Goal: Task Accomplishment & Management: Complete application form

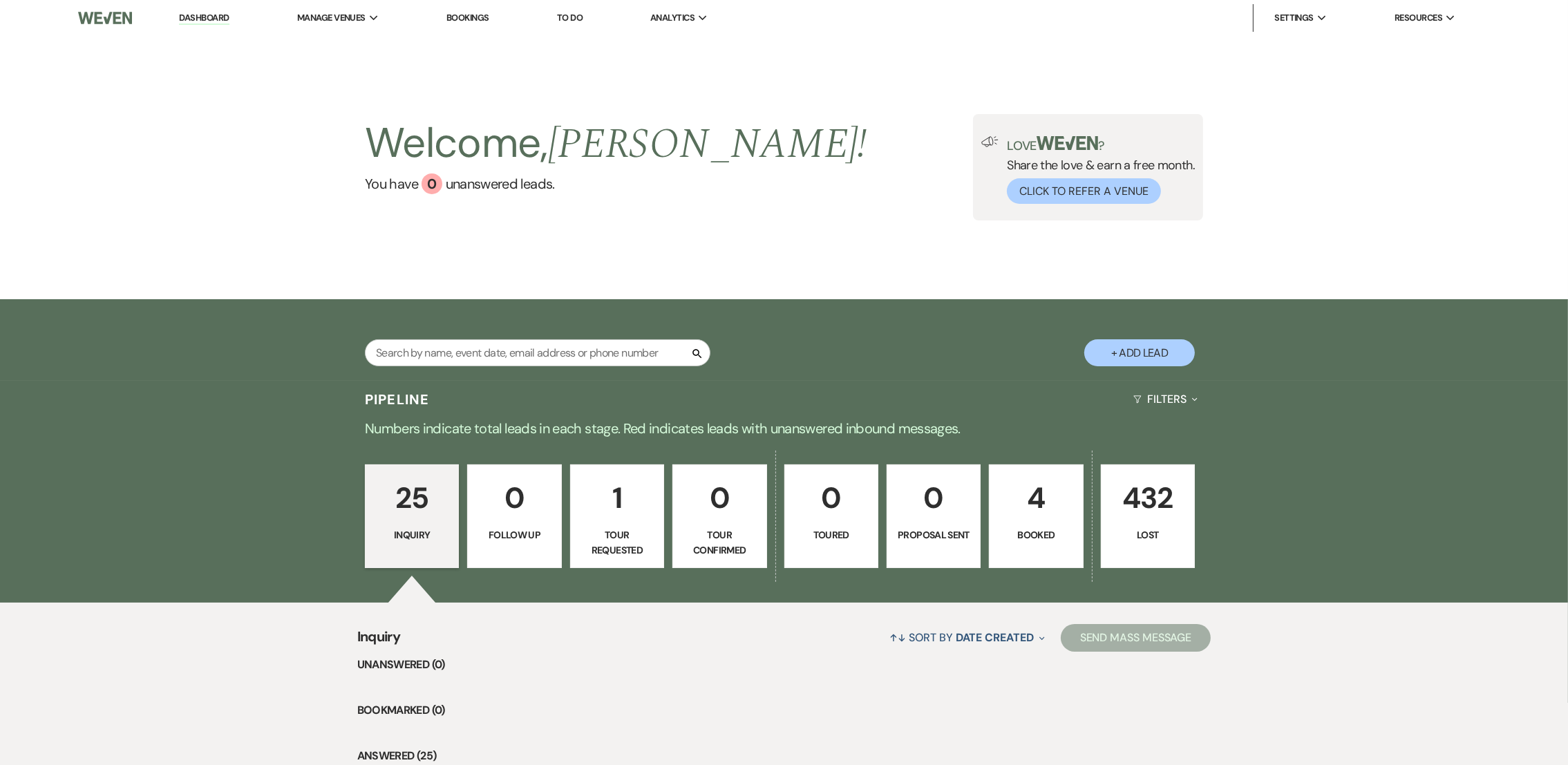
click at [1144, 348] on button "+ Add Lead" at bounding box center [1139, 353] width 111 height 27
select select "808"
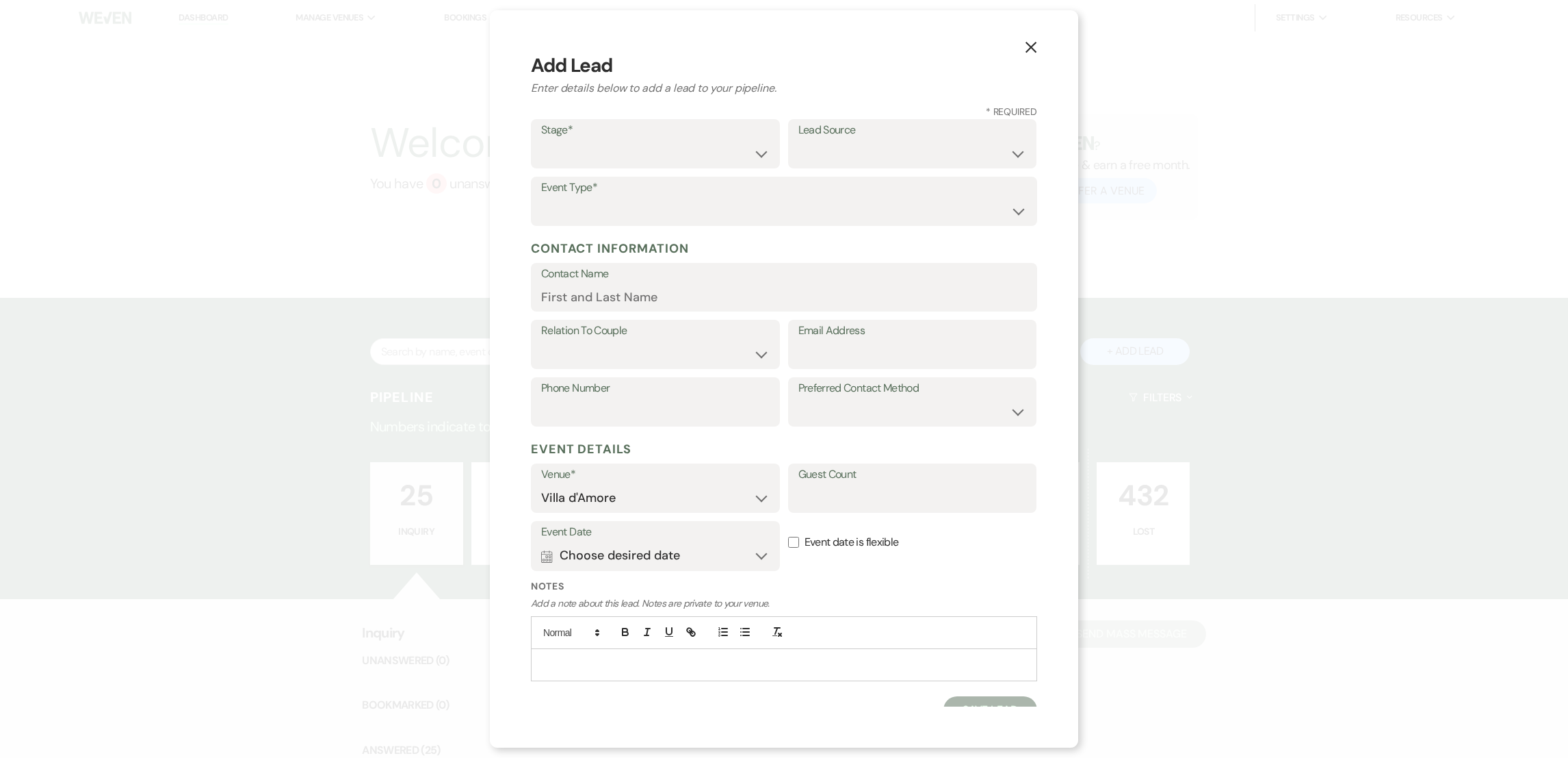
click at [539, 149] on div "Stage* Inquiry Follow Up Tour Requested Tour Confirmed Toured Proposal Sent Boo…" at bounding box center [656, 143] width 249 height 49
click at [604, 157] on select "Inquiry Follow Up Tour Requested Tour Confirmed Toured Proposal Sent Booked Lost" at bounding box center [655, 154] width 228 height 27
select select "1"
click at [541, 141] on select "Inquiry Follow Up Tour Requested Tour Confirmed Toured Proposal Sent Booked Lost" at bounding box center [655, 154] width 228 height 27
click at [871, 147] on select "Weven Venue Website Instagram Facebook Pinterest Google The Knot Wedding Wire H…" at bounding box center [912, 154] width 228 height 27
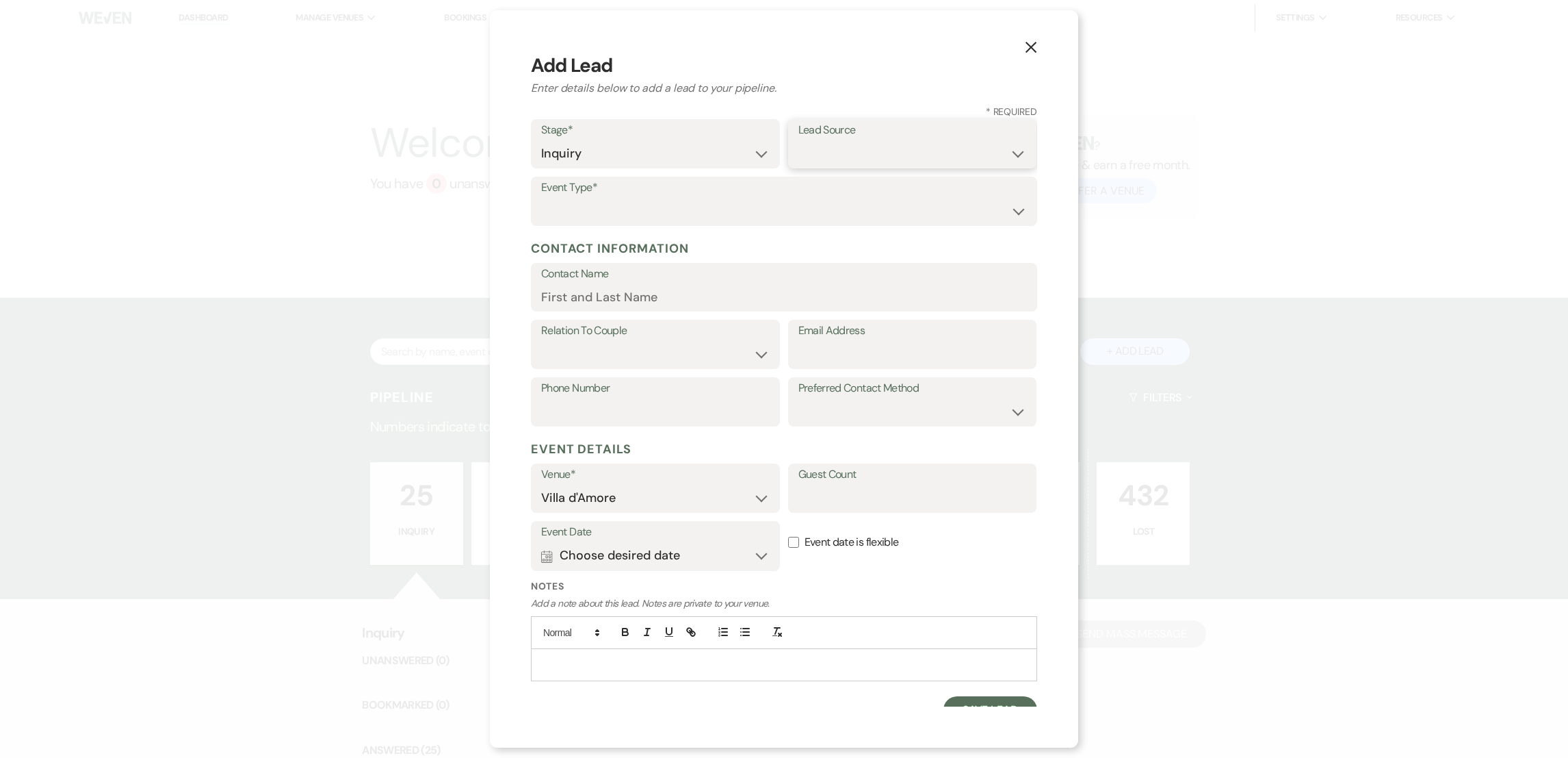
select select "2"
click at [799, 141] on select "Weven Venue Website Instagram Facebook Pinterest Google The Knot Wedding Wire H…" at bounding box center [912, 154] width 228 height 27
click at [577, 208] on select "Wedding Anniversary Party Baby Shower Bachelorette / Bachelor Party Birthday Pa…" at bounding box center [784, 211] width 486 height 27
select select "1"
click at [541, 197] on select "Wedding Anniversary Party Baby Shower Bachelorette / Bachelor Party Birthday Pa…" at bounding box center [784, 211] width 486 height 27
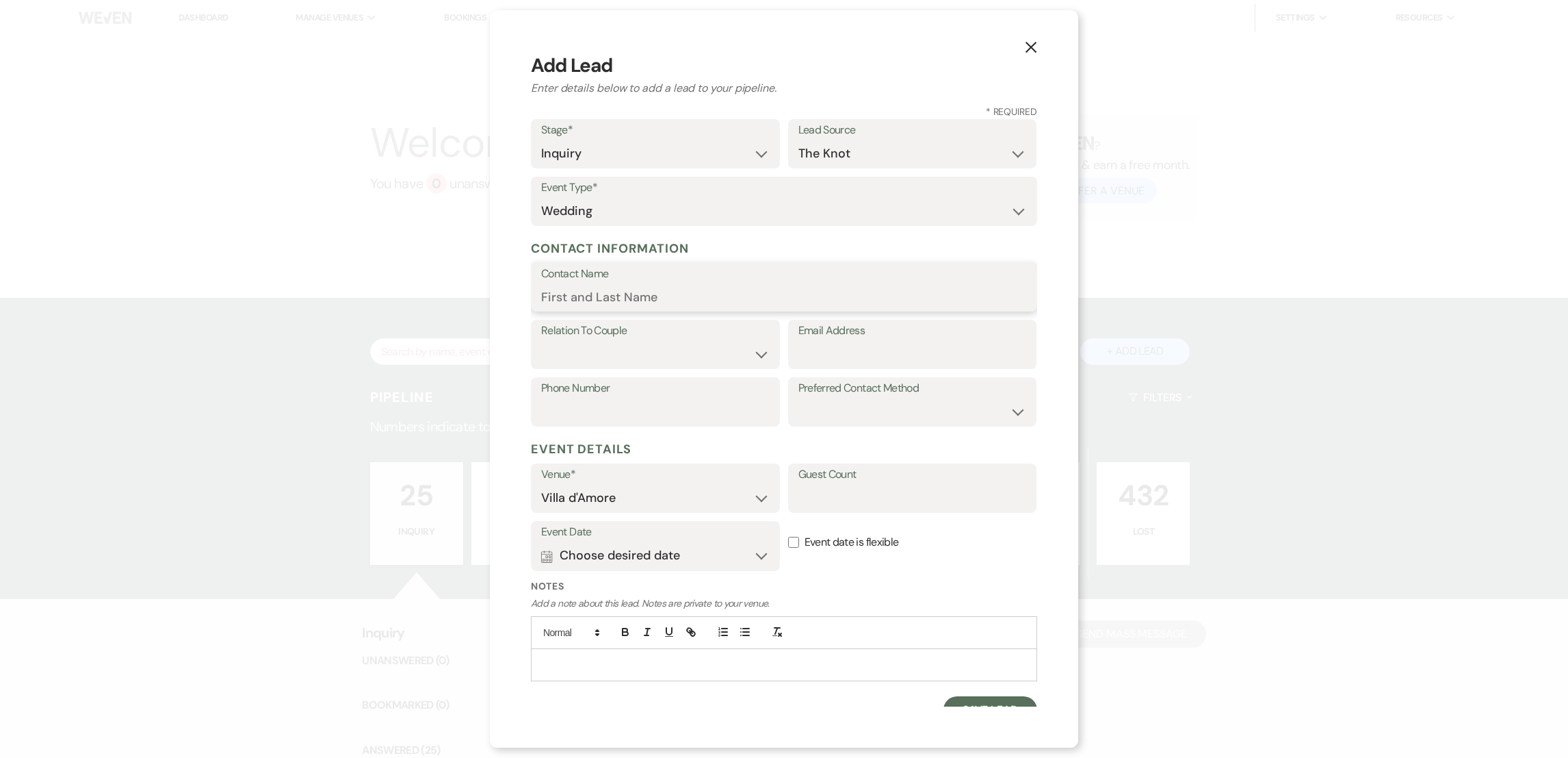
click at [592, 299] on input "Contact Name" at bounding box center [784, 297] width 486 height 27
type input "[PERSON_NAME]"
click at [585, 351] on select "Couple Planner Parent of Couple Family Member Friend Other" at bounding box center [655, 354] width 228 height 27
select select "1"
click at [541, 341] on select "Couple Planner Parent of Couple Family Member Friend Other" at bounding box center [655, 354] width 228 height 27
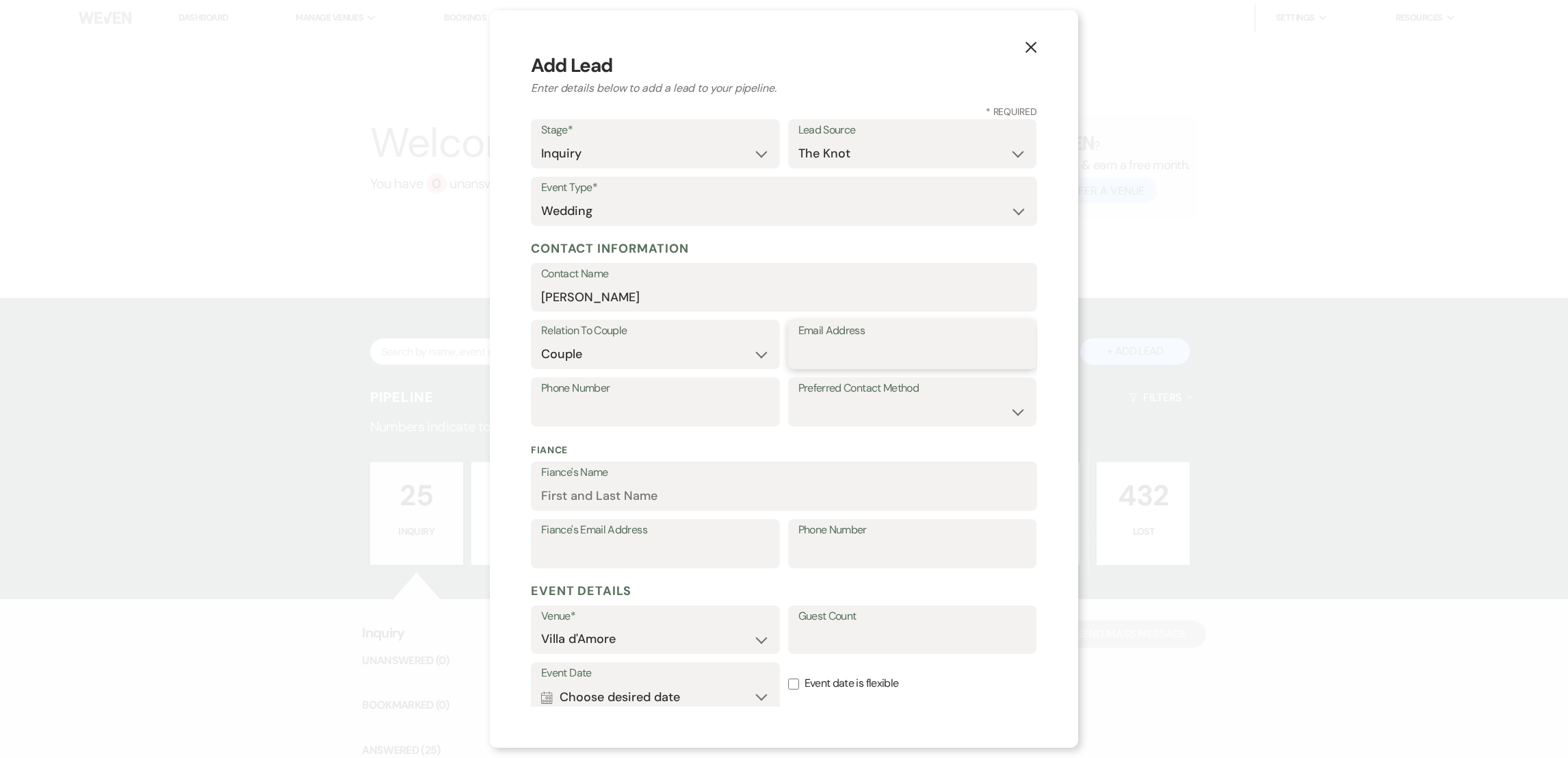
click at [835, 354] on input "Email Address" at bounding box center [912, 354] width 228 height 27
paste input "[EMAIL_ADDRESS][DOMAIN_NAME]"
type input "[EMAIL_ADDRESS][DOMAIN_NAME]"
click at [639, 400] on input "Phone Number" at bounding box center [655, 412] width 228 height 27
paste input "[PHONE_NUMBER]"
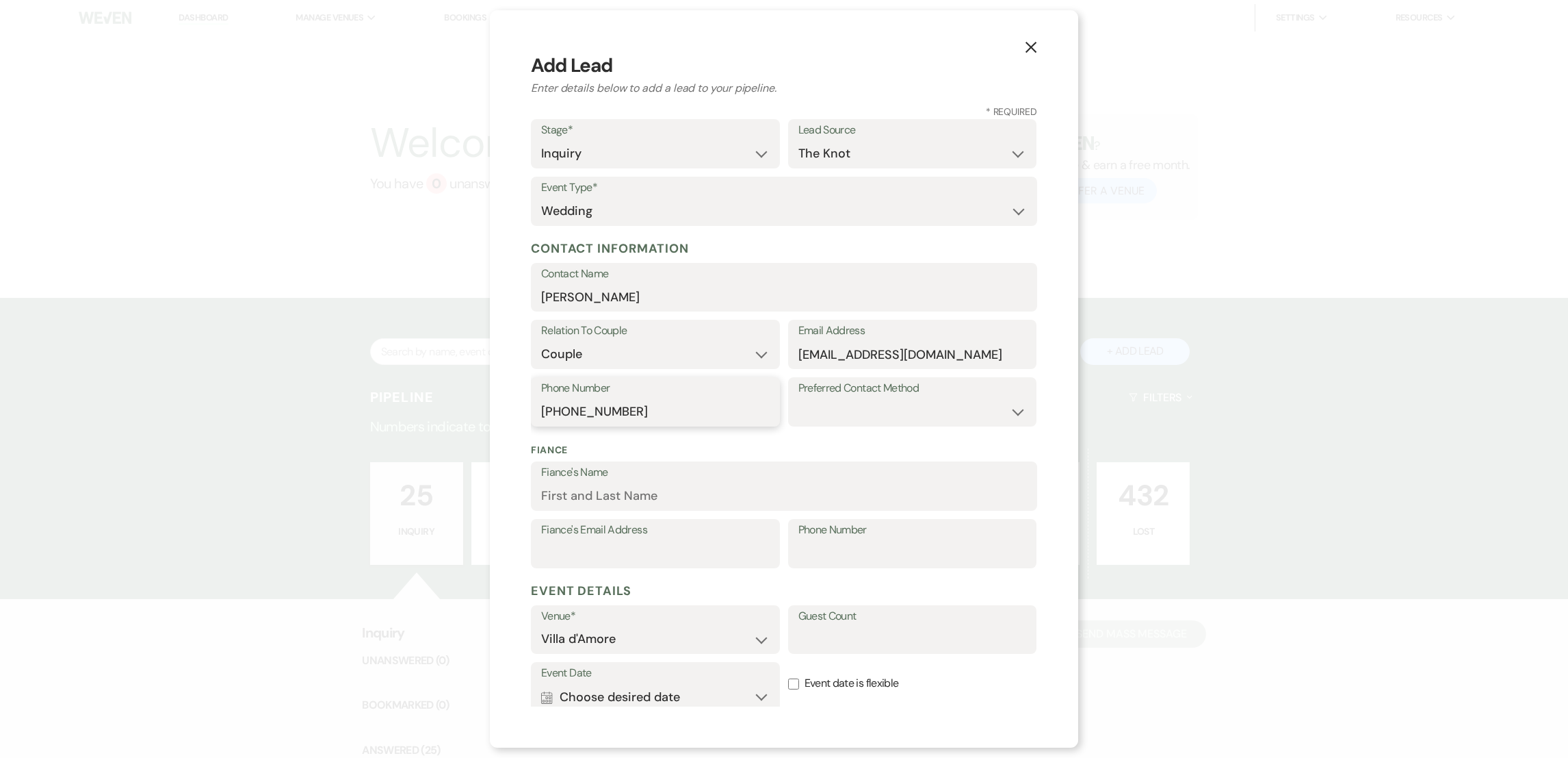
type input "[PHONE_NUMBER]"
click at [886, 416] on select "Email Phone Text" at bounding box center [912, 412] width 228 height 27
select select "email"
click at [799, 398] on select "Email Phone Text" at bounding box center [912, 412] width 228 height 27
click at [839, 633] on input "Guest Count" at bounding box center [912, 639] width 228 height 27
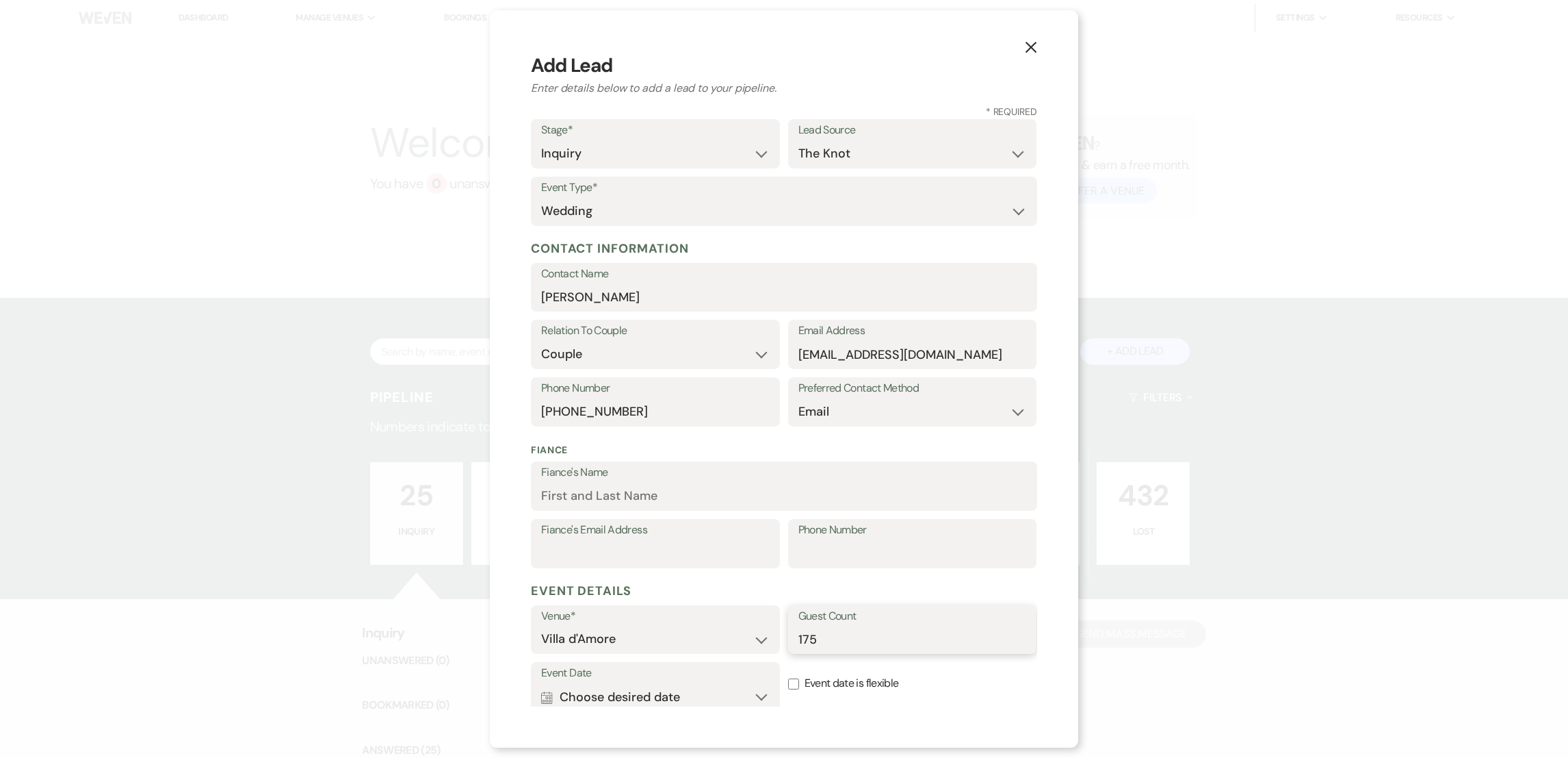
type input "175"
click at [640, 695] on button "Calendar Choose desired date Expand" at bounding box center [655, 696] width 228 height 28
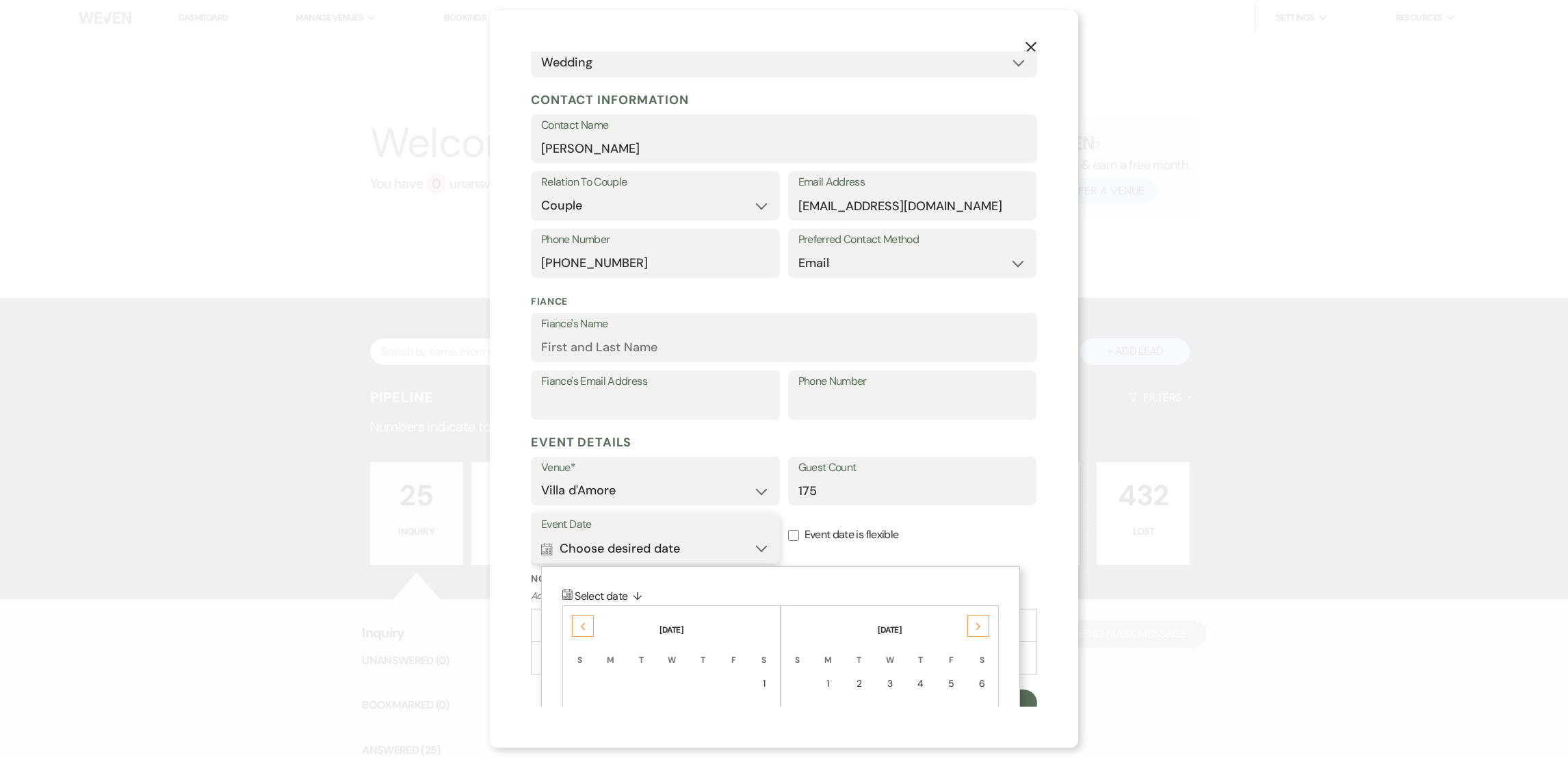
scroll to position [158, 0]
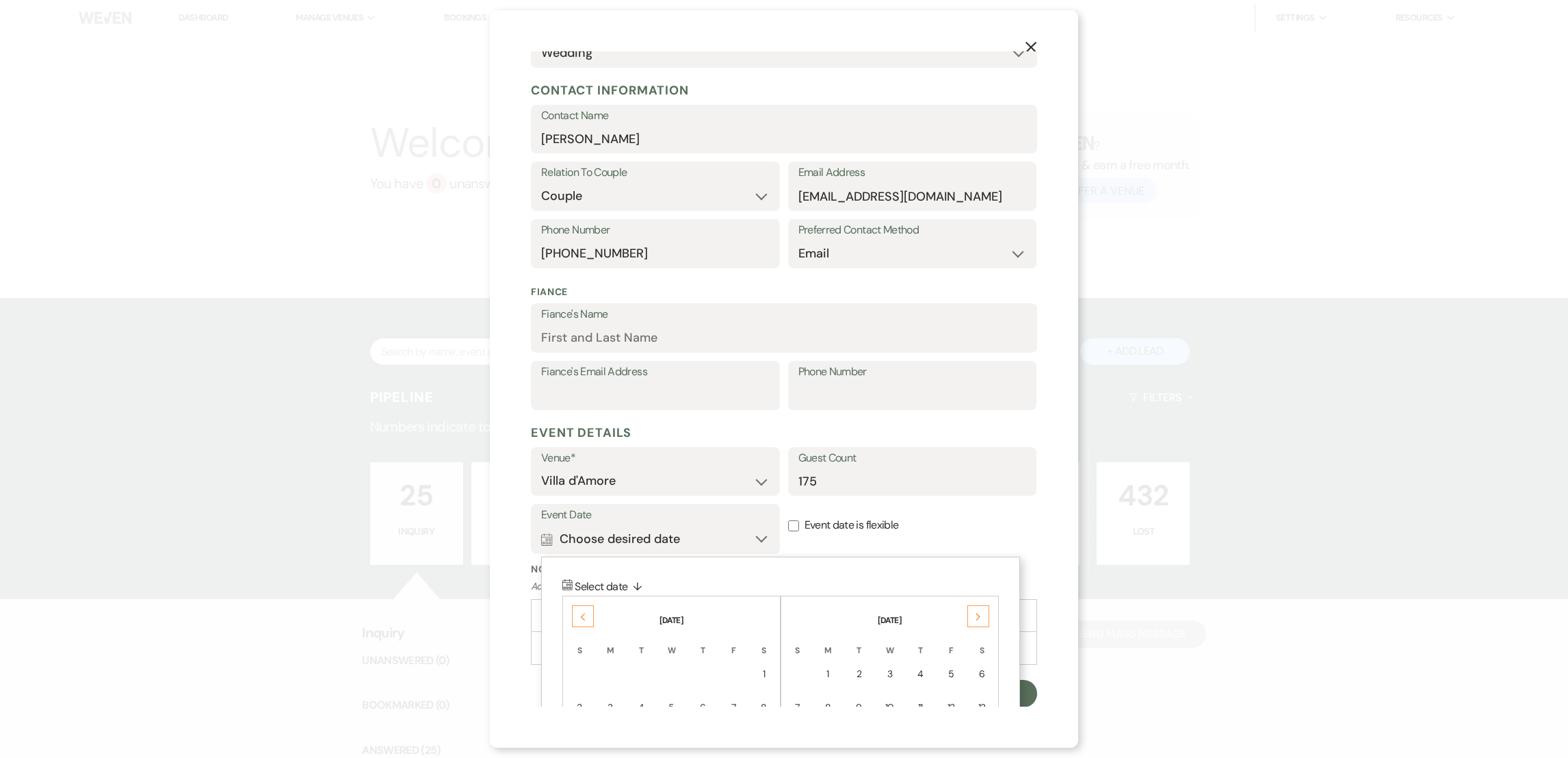
click at [978, 607] on div "Next" at bounding box center [978, 616] width 22 height 22
click at [979, 603] on th "[DATE]" at bounding box center [890, 612] width 214 height 28
click at [979, 615] on icon "Next" at bounding box center [978, 617] width 7 height 8
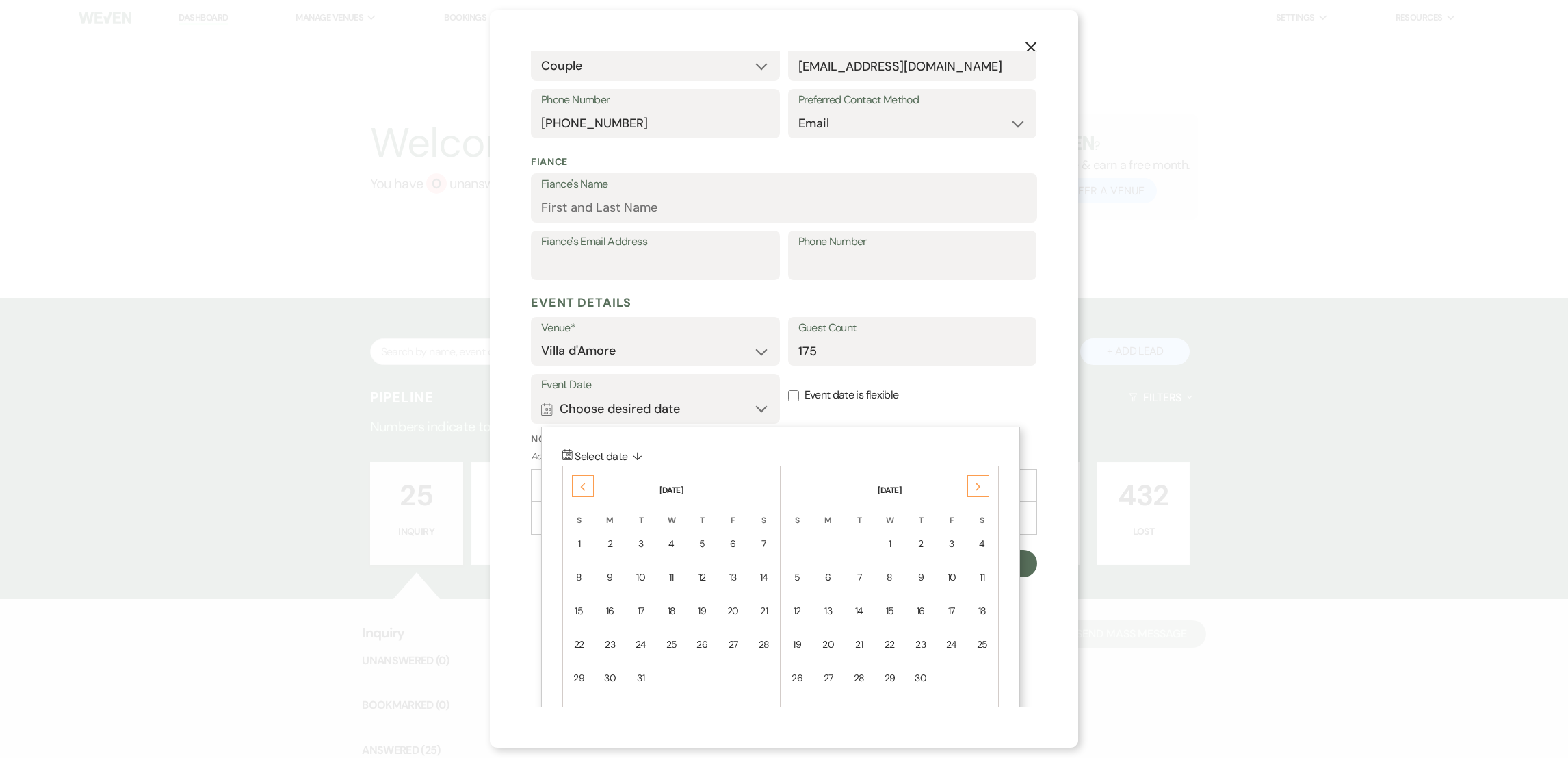
scroll to position [328, 0]
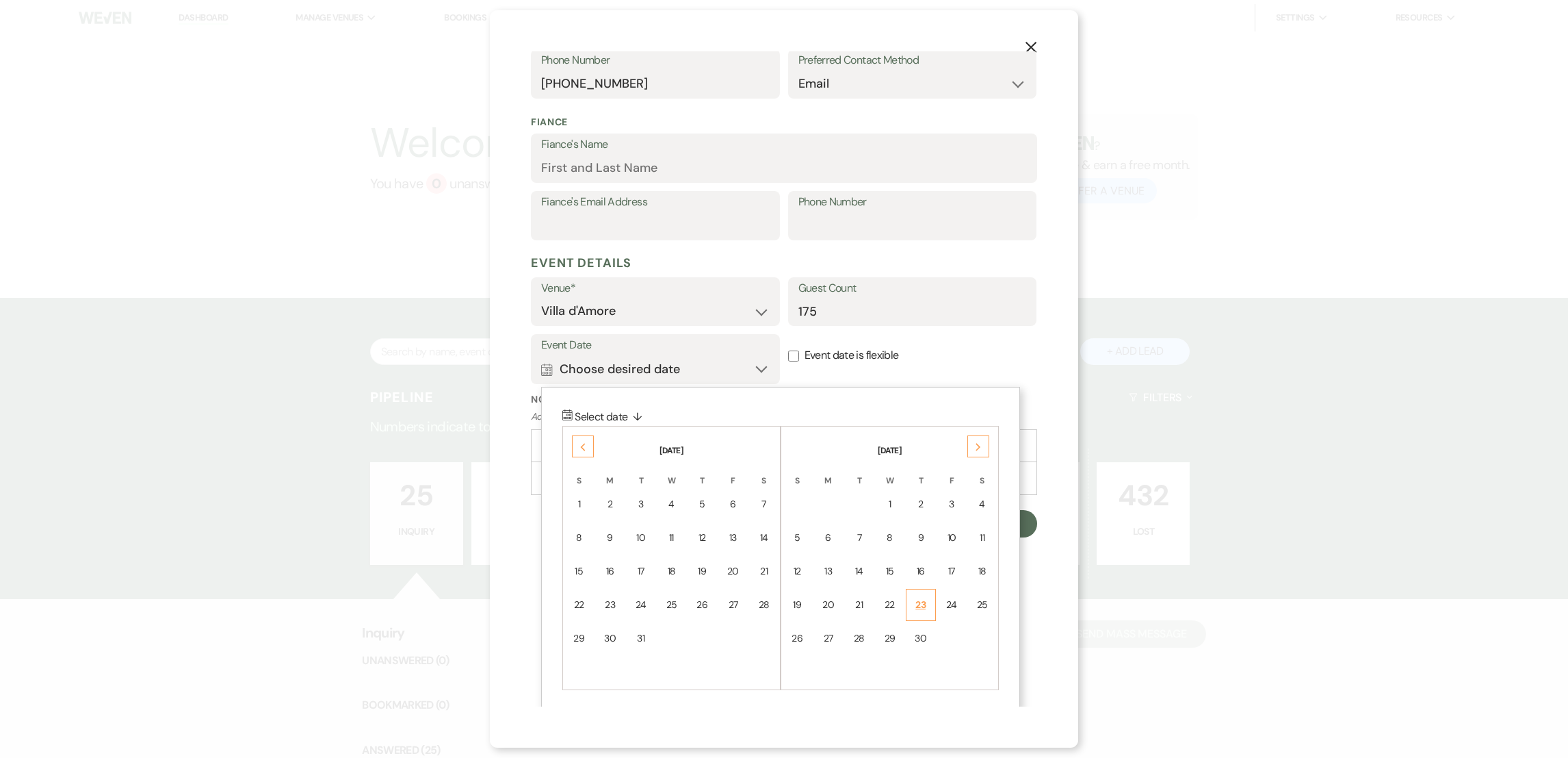
click at [906, 611] on td "23" at bounding box center [921, 604] width 30 height 32
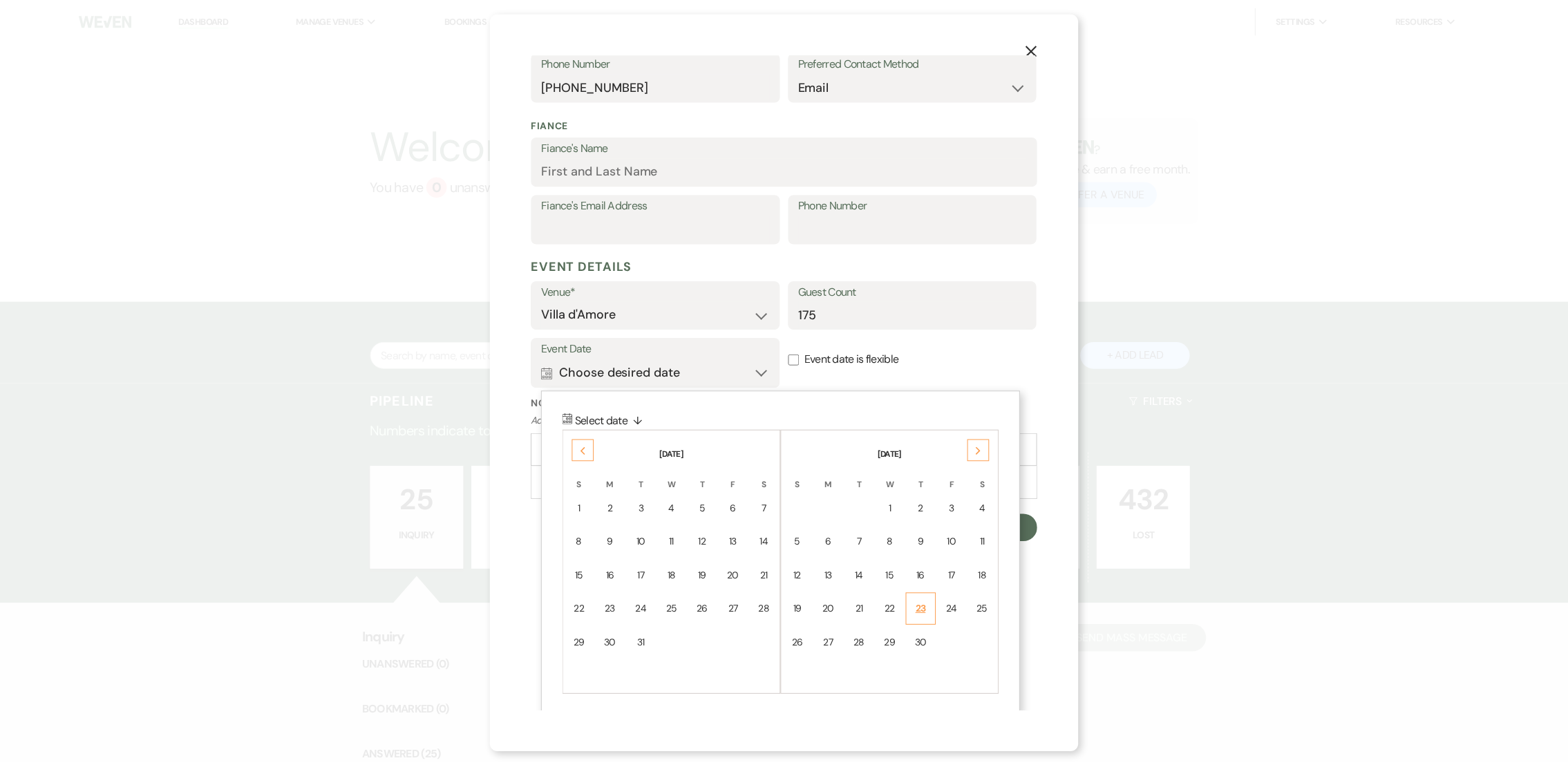
scroll to position [160, 0]
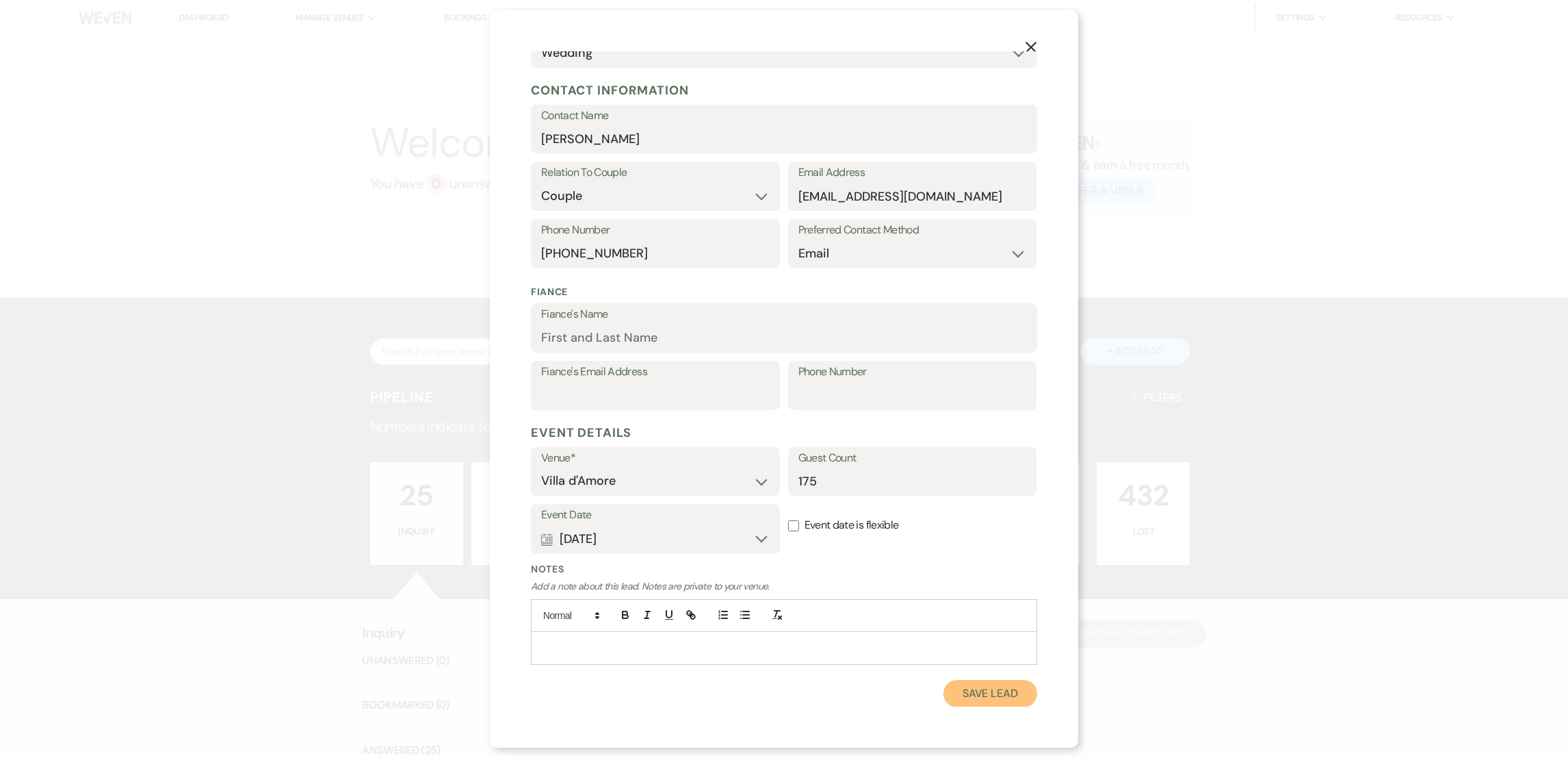
click at [955, 687] on button "Save Lead" at bounding box center [990, 693] width 94 height 28
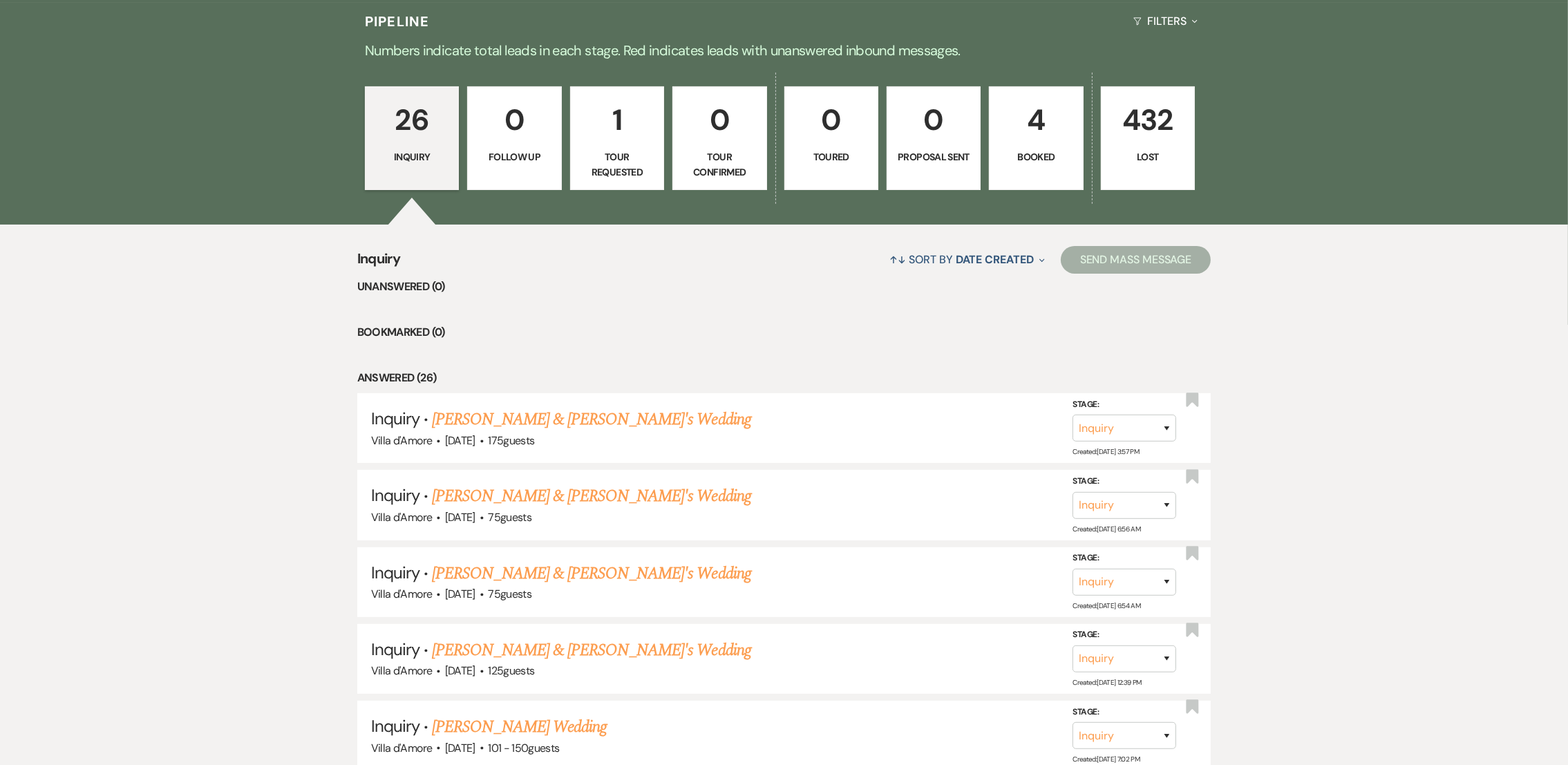
scroll to position [444, 0]
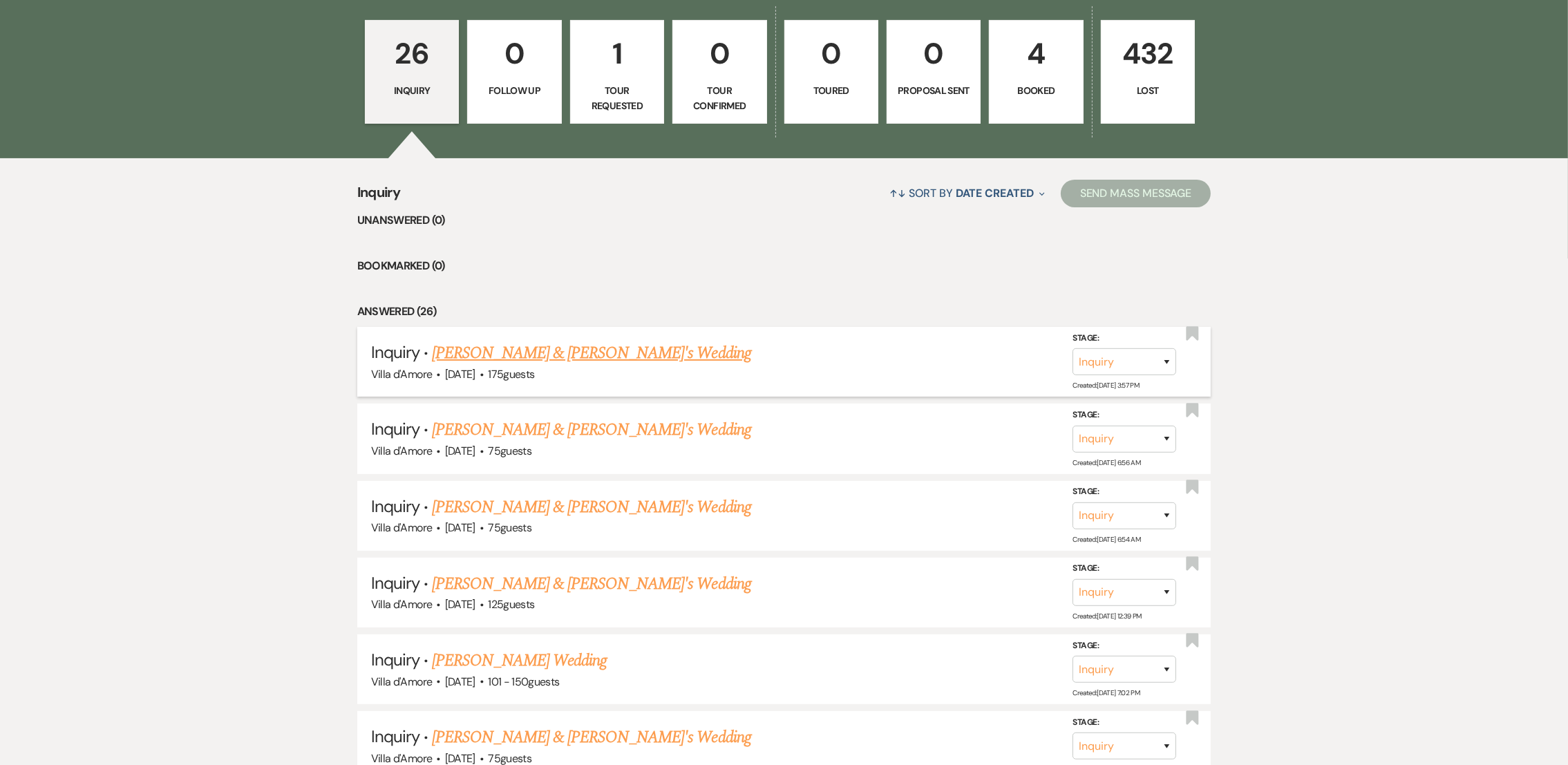
click at [557, 348] on link "[PERSON_NAME] & [PERSON_NAME]'s Wedding" at bounding box center [591, 352] width 319 height 24
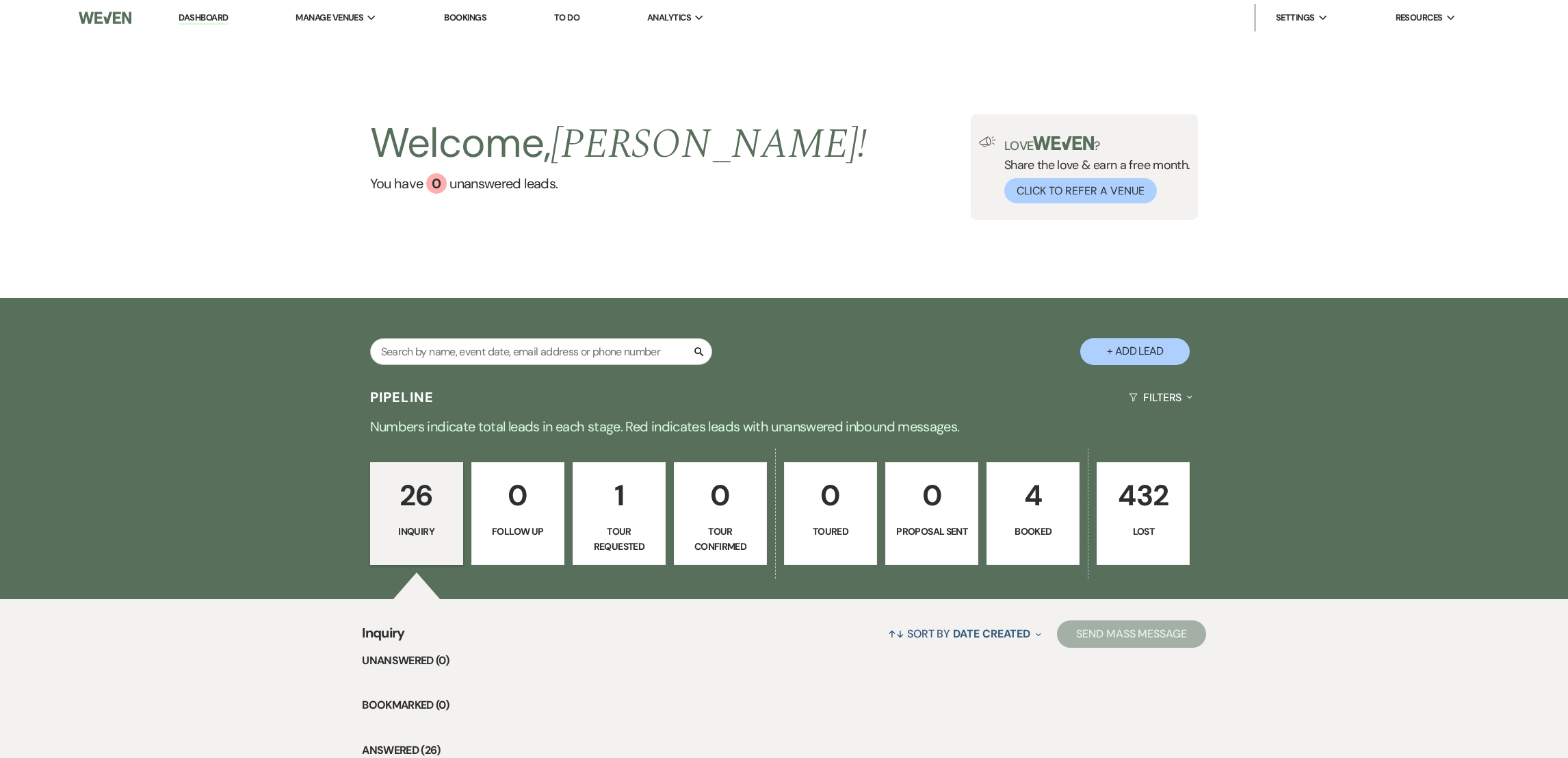
select select "2"
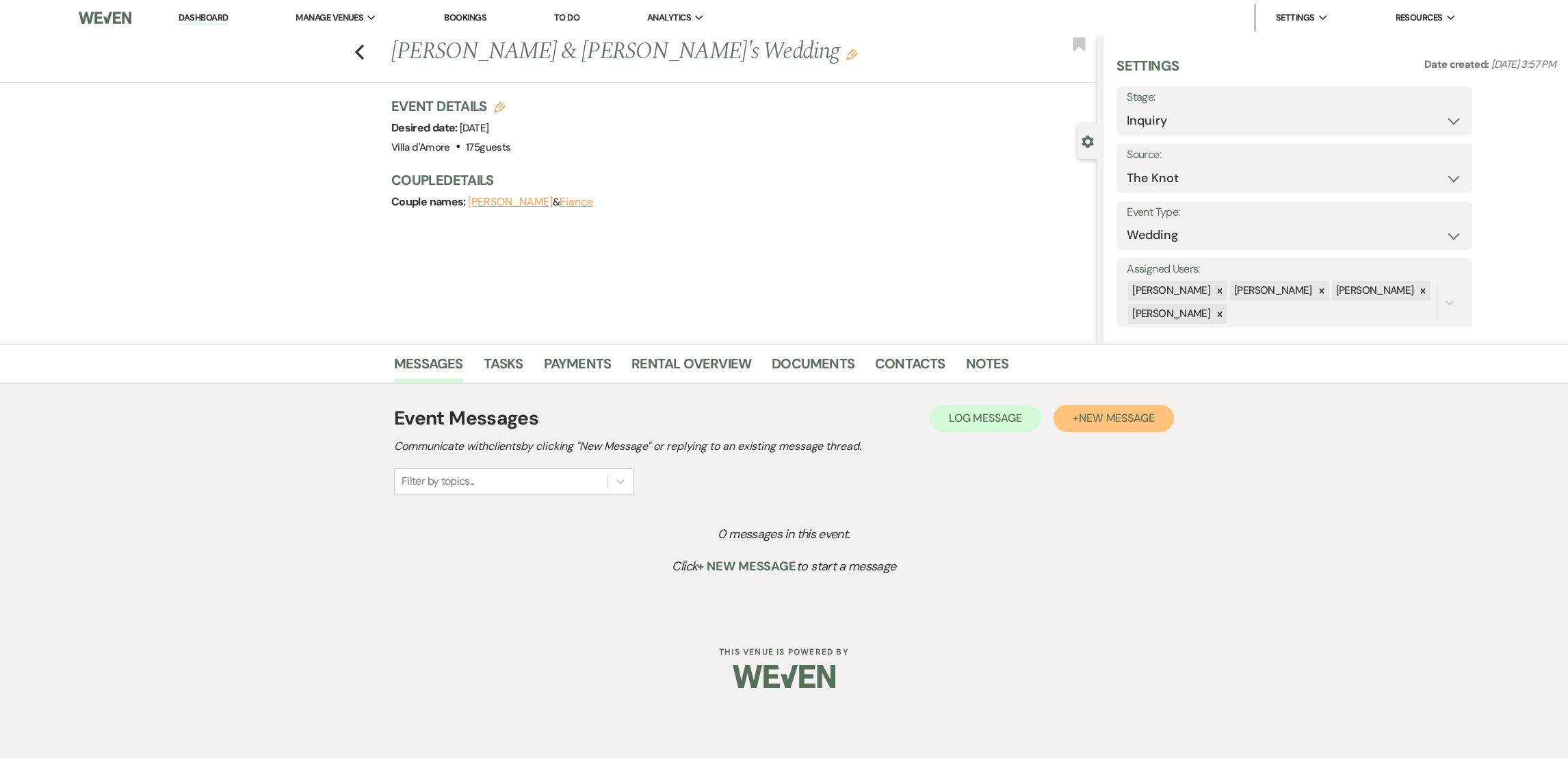
click at [1093, 423] on span "New Message" at bounding box center [1116, 417] width 76 height 14
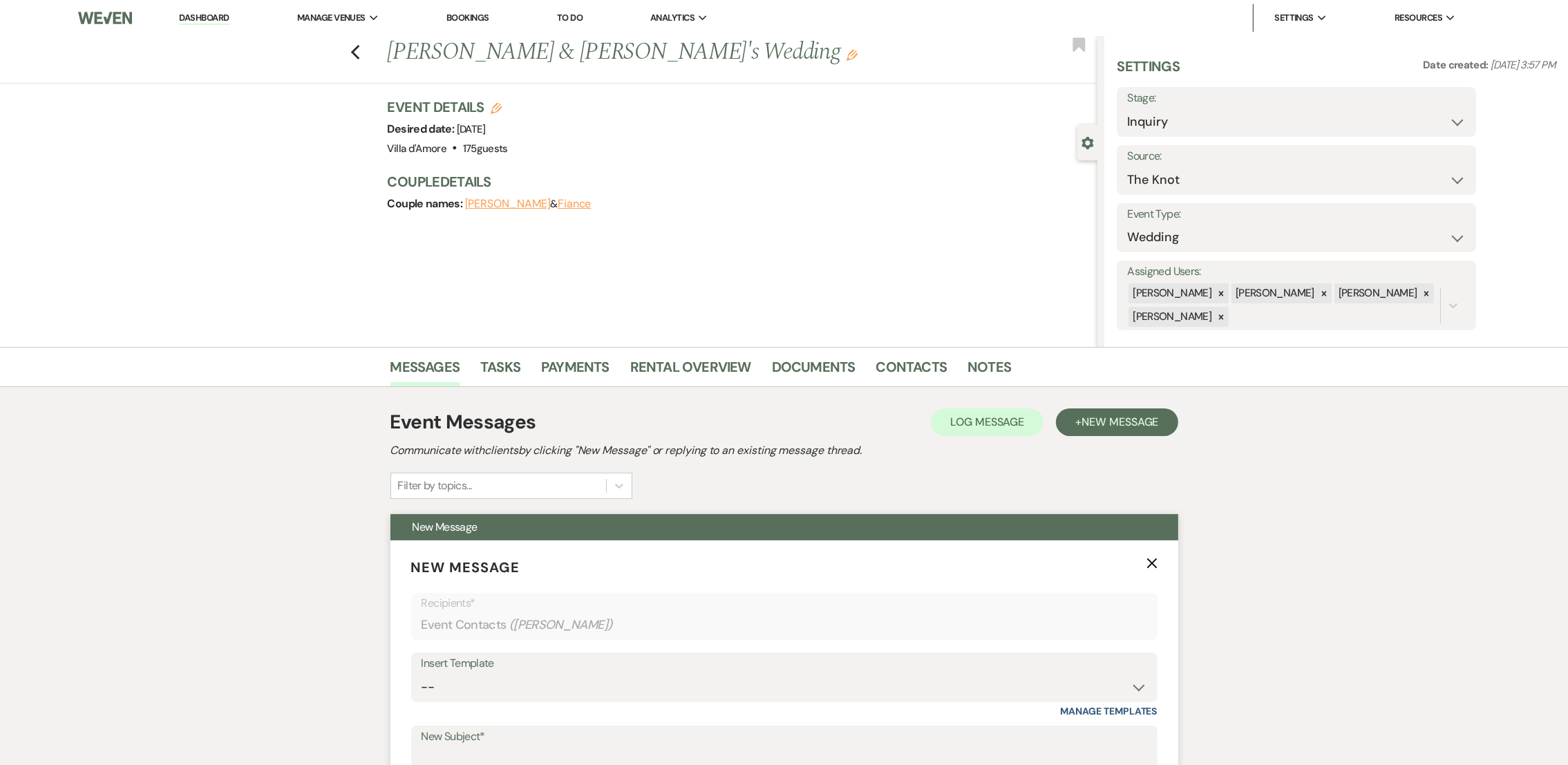
click at [458, 668] on div "Insert Template" at bounding box center [784, 664] width 726 height 20
click at [442, 686] on select "-- auto responce weekends Tour Request Response Follow Up #1 (wedding) Weven Pl…" at bounding box center [784, 687] width 726 height 27
select select "4619"
click at [422, 674] on select "-- auto responce weekends Tour Request Response Follow Up #1 (wedding) Weven Pl…" at bounding box center [784, 687] width 726 height 27
type input "initial inquiry"
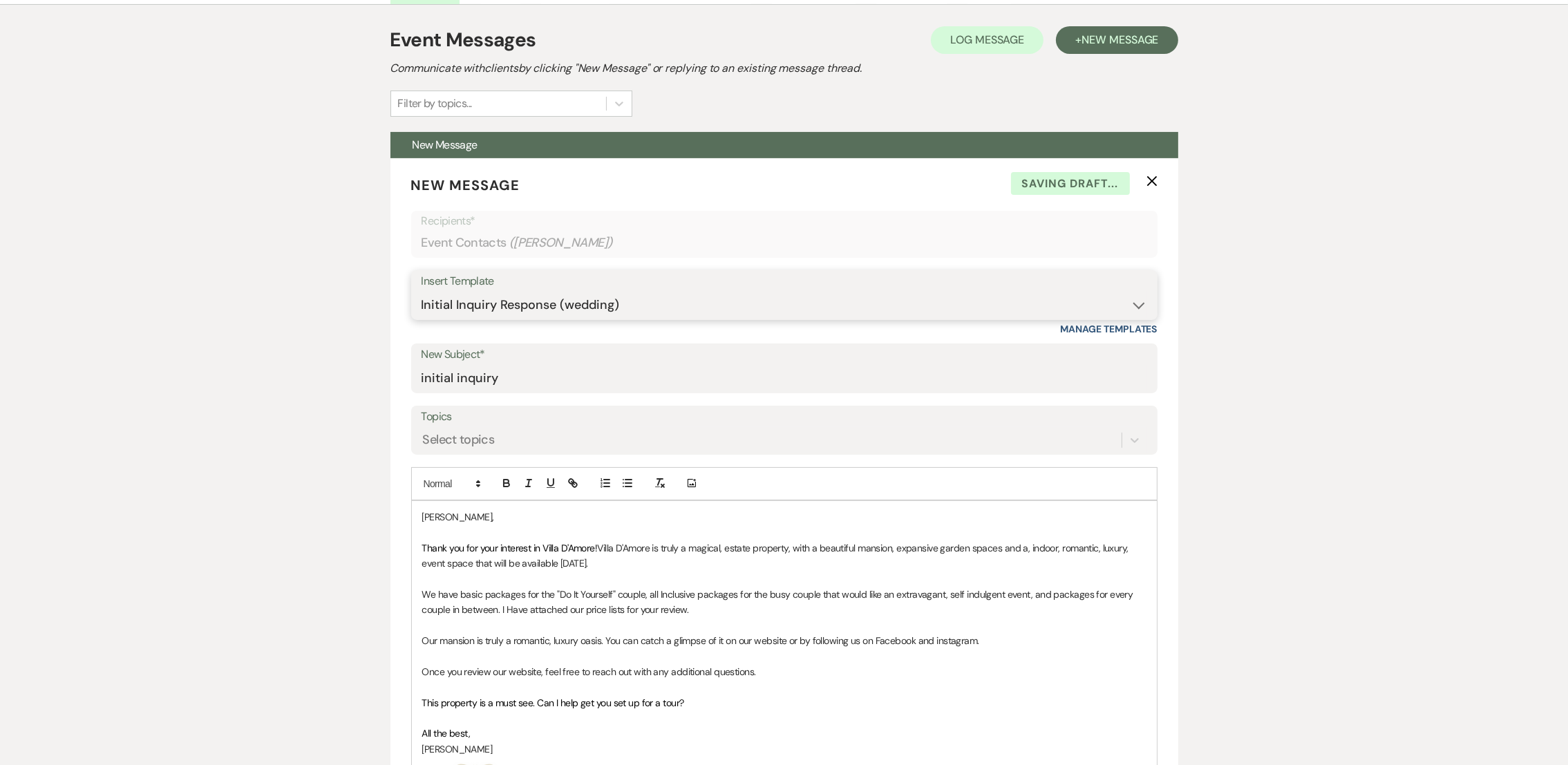
scroll to position [399, 0]
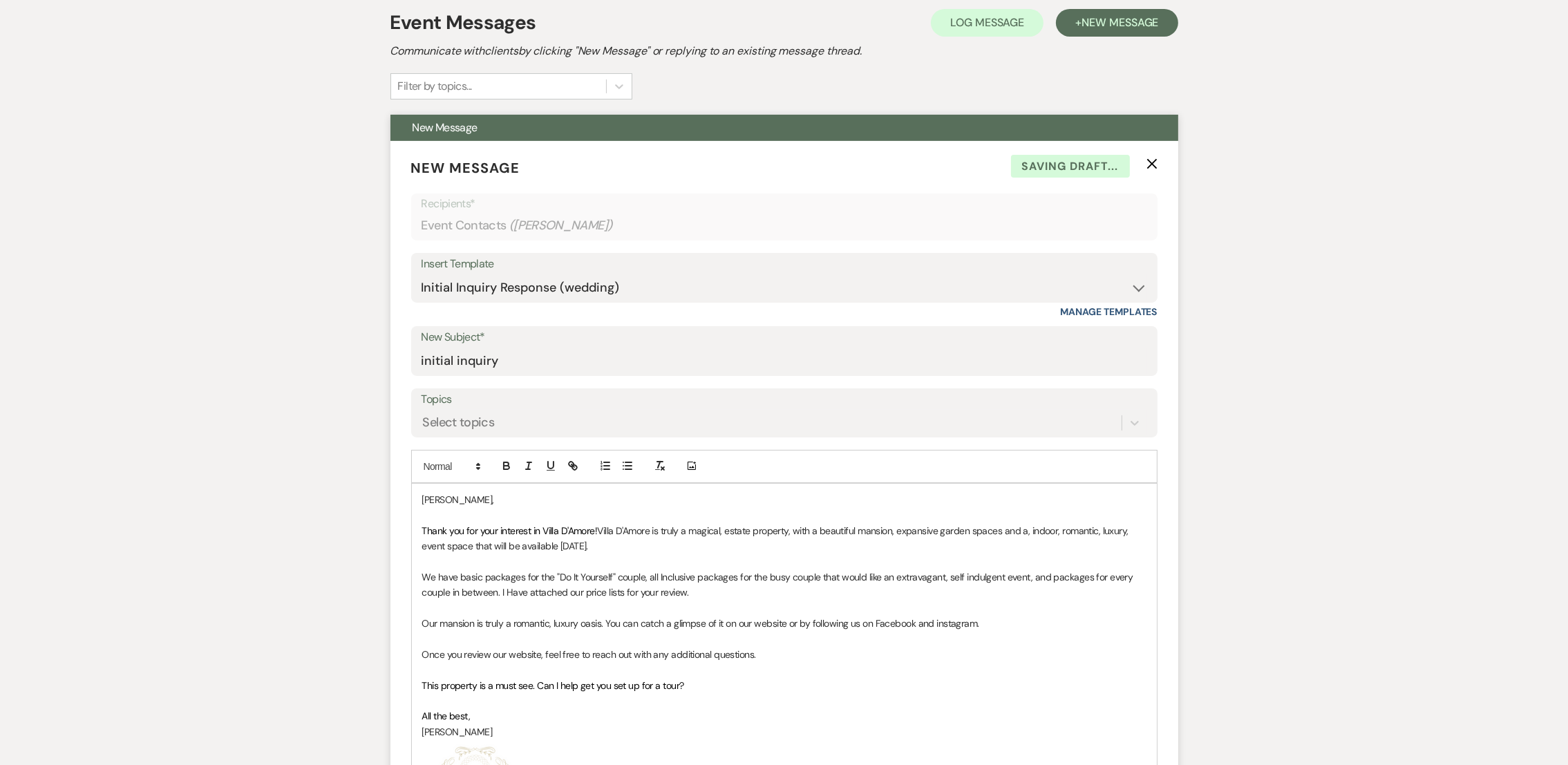
click at [647, 546] on p "Thank you for your interest in Villa D'Amore! Villa D'Amore is truly a magical,…" at bounding box center [784, 538] width 724 height 31
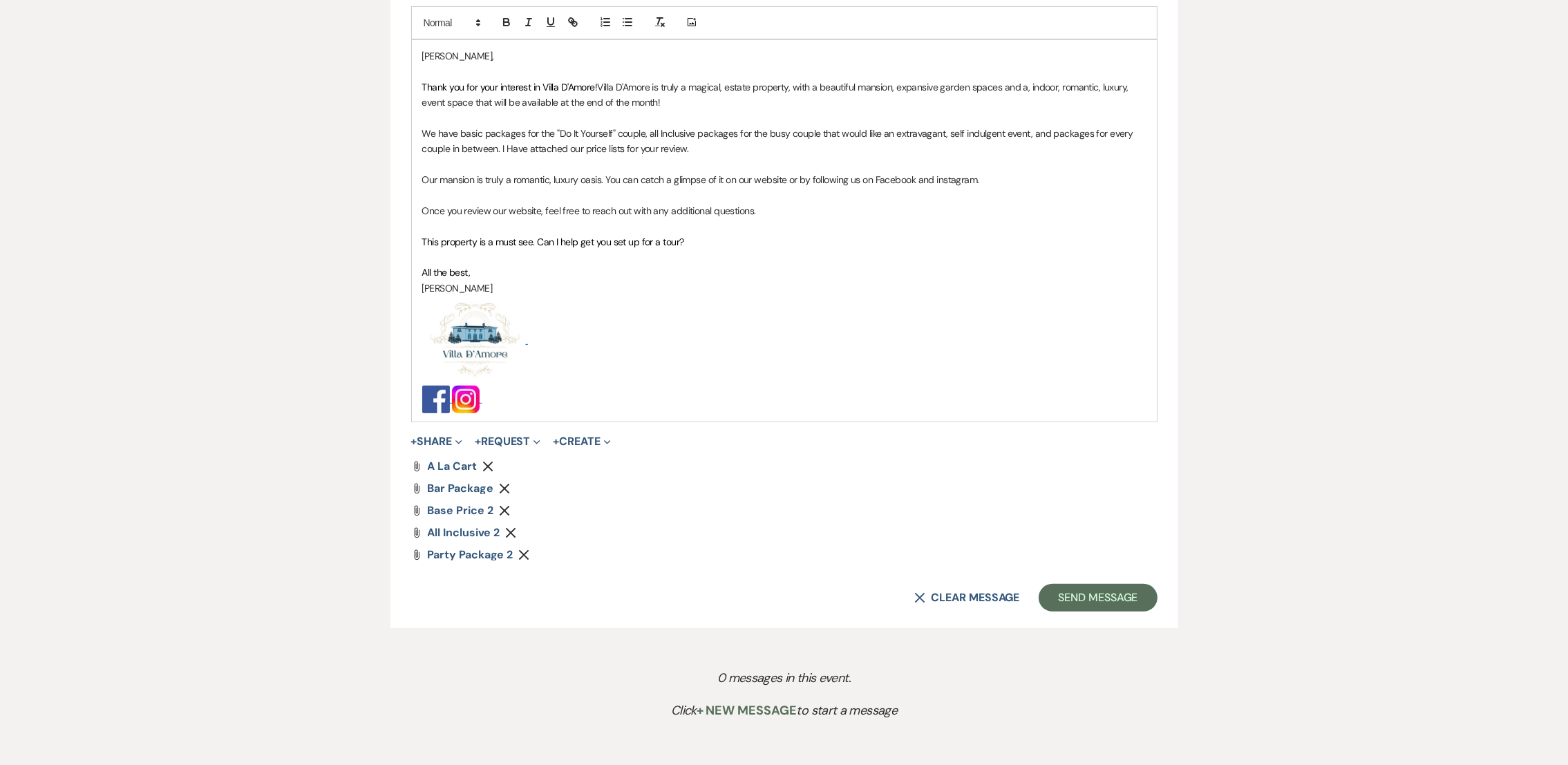
scroll to position [849, 0]
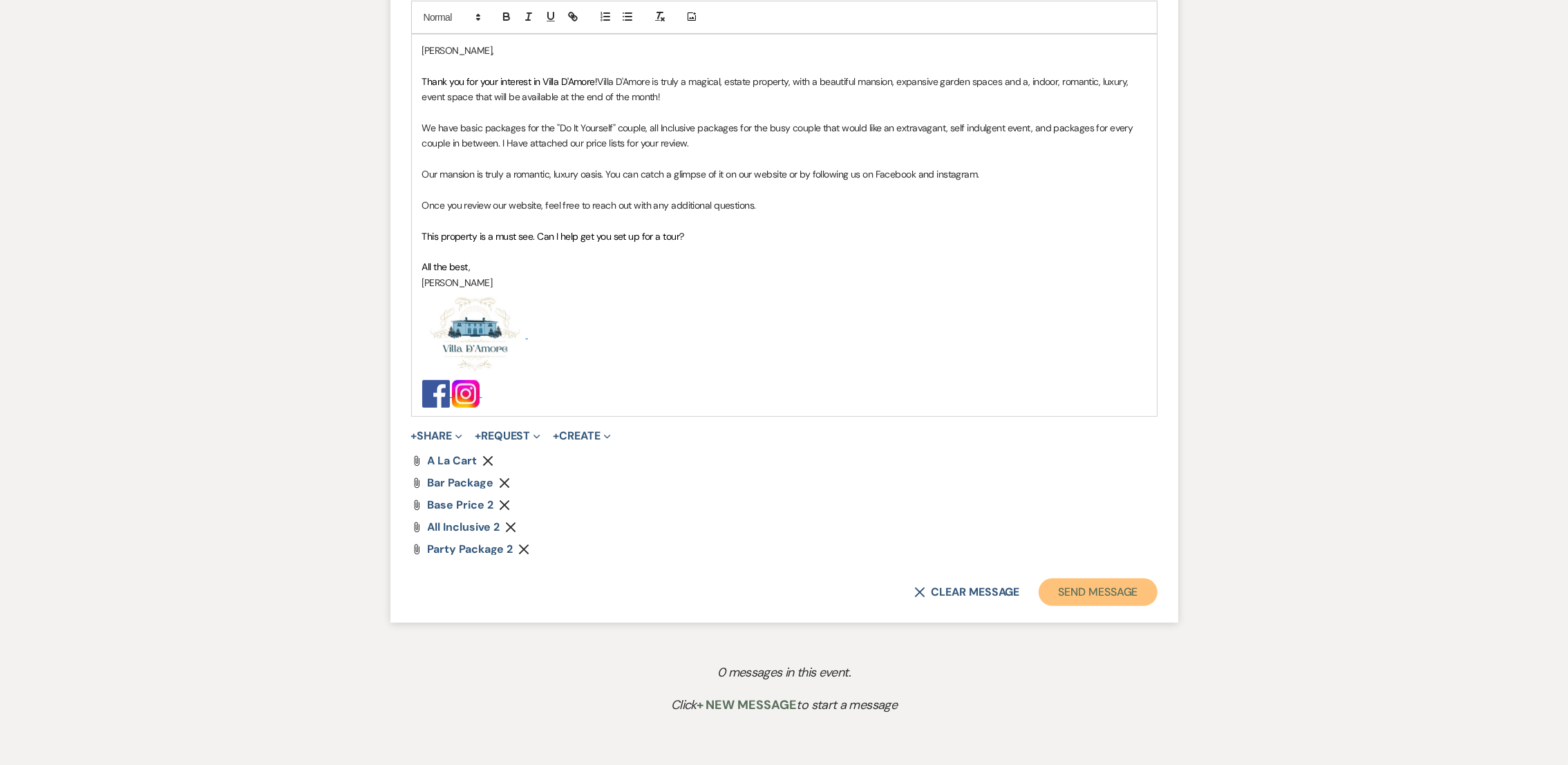
click at [1120, 590] on button "Send Message" at bounding box center [1097, 592] width 118 height 28
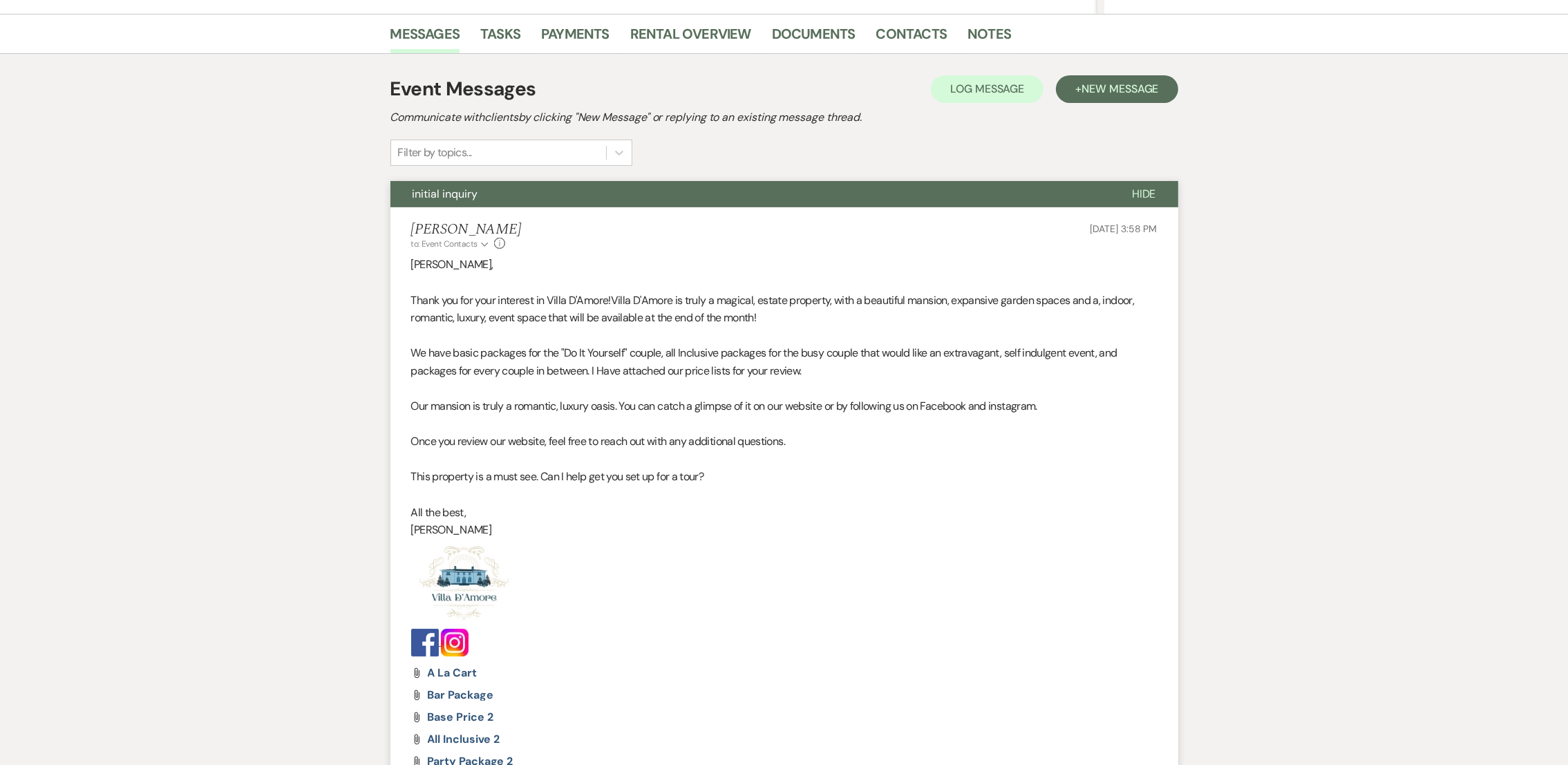
scroll to position [0, 0]
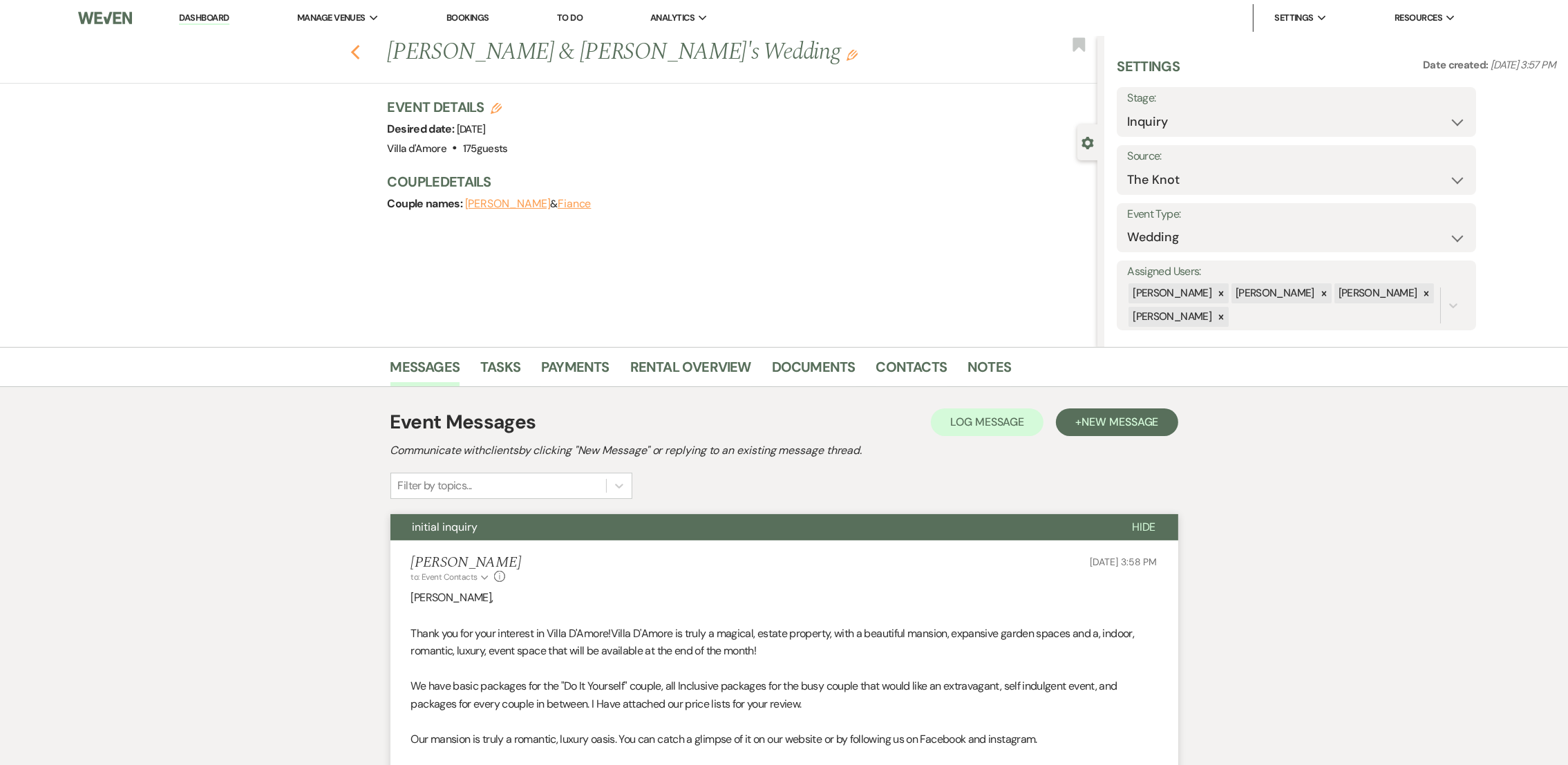
click at [361, 52] on icon "Previous" at bounding box center [356, 52] width 10 height 17
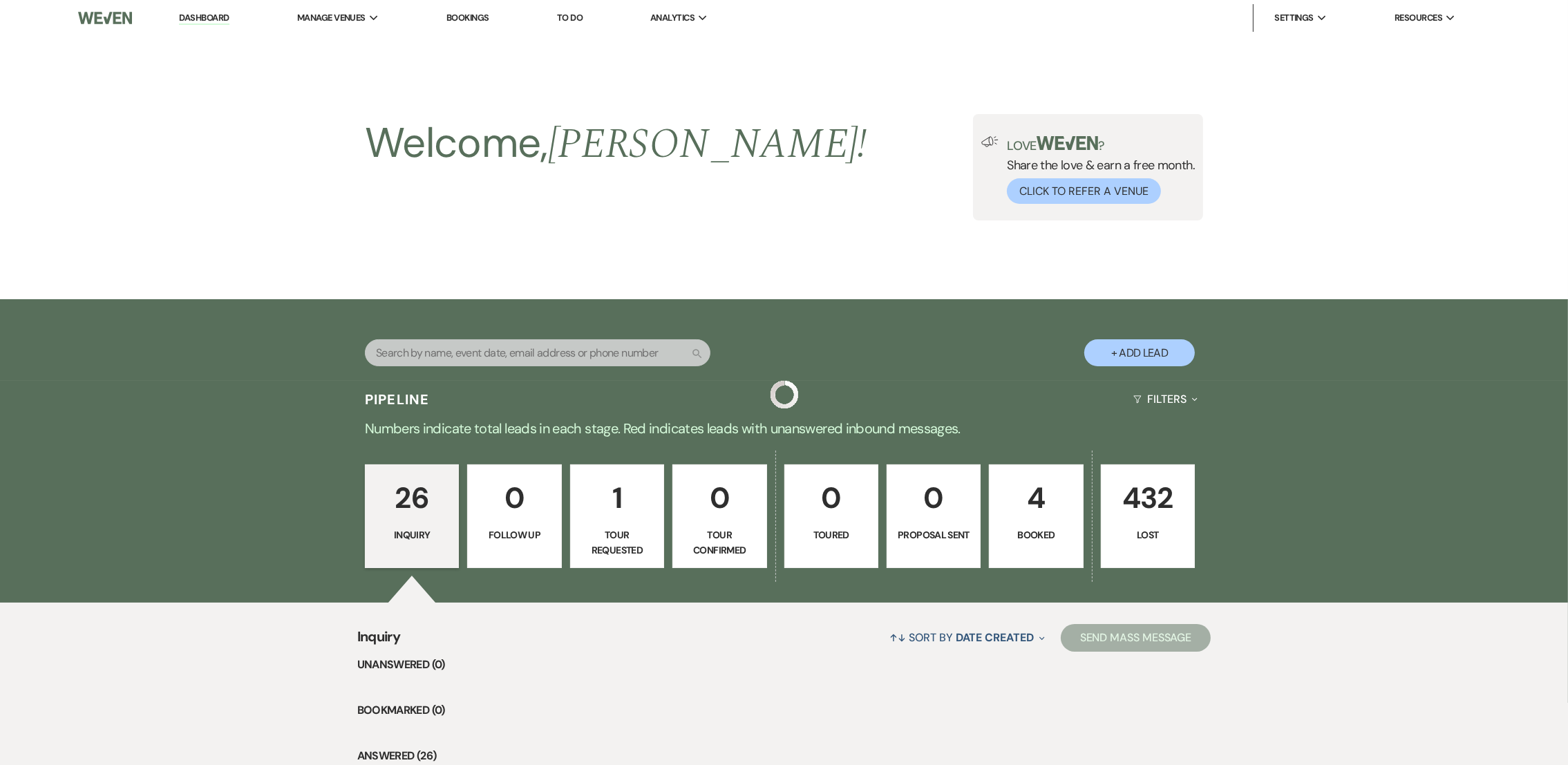
scroll to position [444, 0]
